Goal: Task Accomplishment & Management: Manage account settings

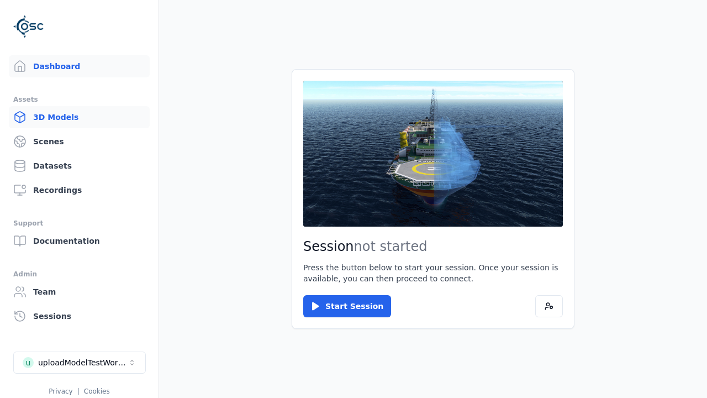
click at [75, 117] on link "3D Models" at bounding box center [79, 117] width 141 height 22
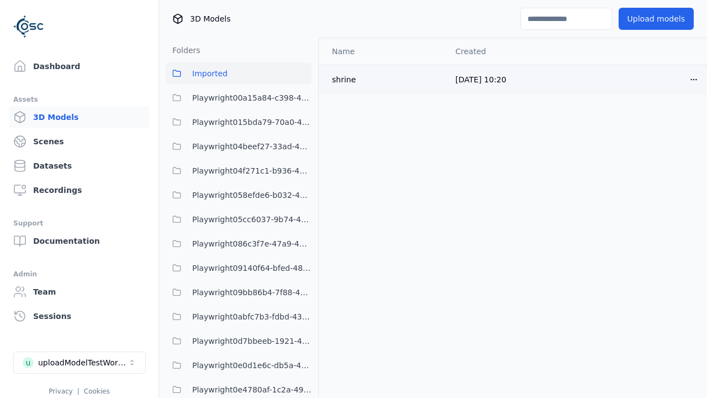
click at [675, 79] on html "Support Dashboard Assets 3D Models Scenes Datasets Recordings Support Documenta…" at bounding box center [353, 199] width 707 height 398
click at [651, 122] on div "Delete" at bounding box center [650, 122] width 65 height 18
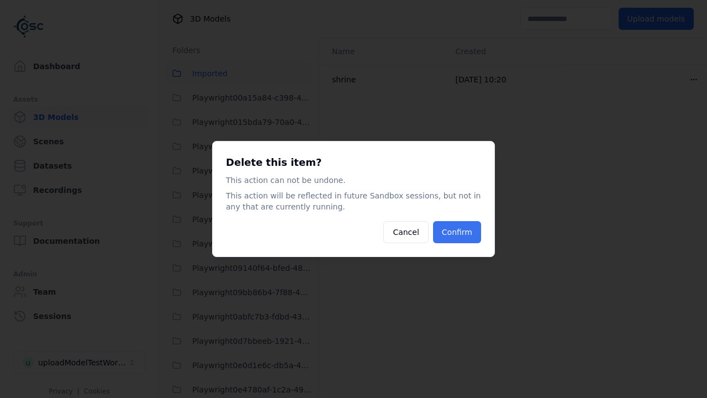
click at [458, 232] on button "Confirm" at bounding box center [457, 232] width 48 height 22
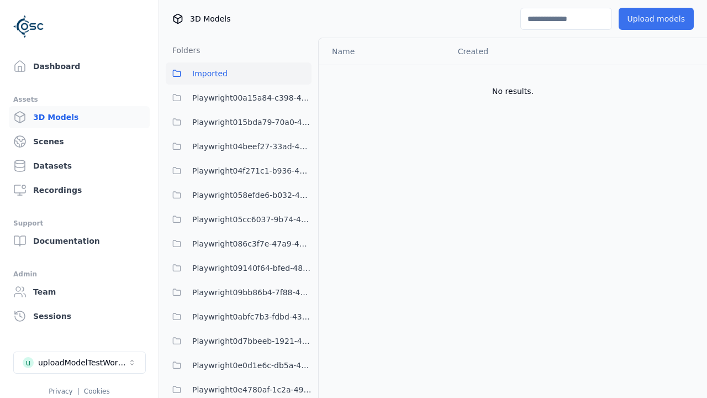
click at [649, 19] on button "Upload models" at bounding box center [656, 19] width 75 height 22
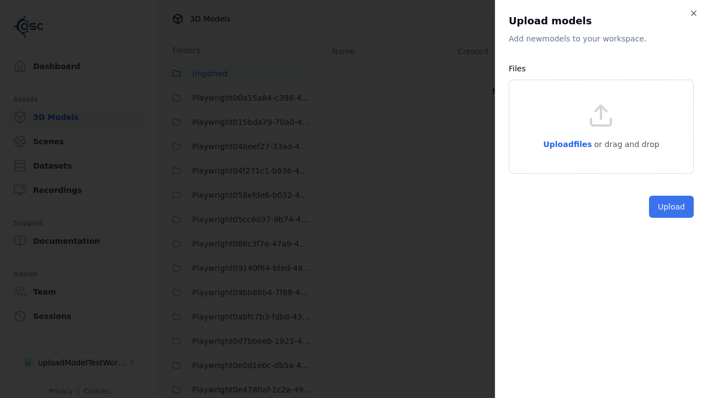
click at [673, 218] on button "Upload" at bounding box center [671, 207] width 45 height 22
